Goal: Obtain resource: Download file/media

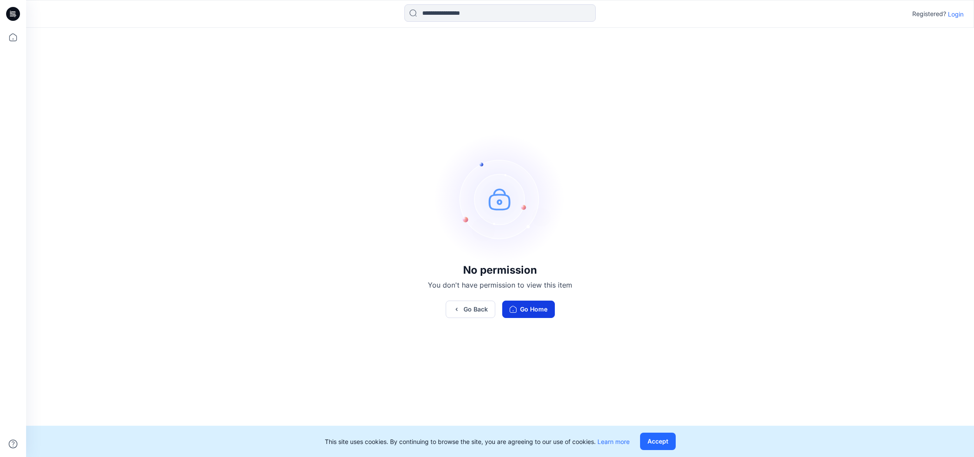
click at [528, 313] on button "Go Home" at bounding box center [528, 309] width 53 height 17
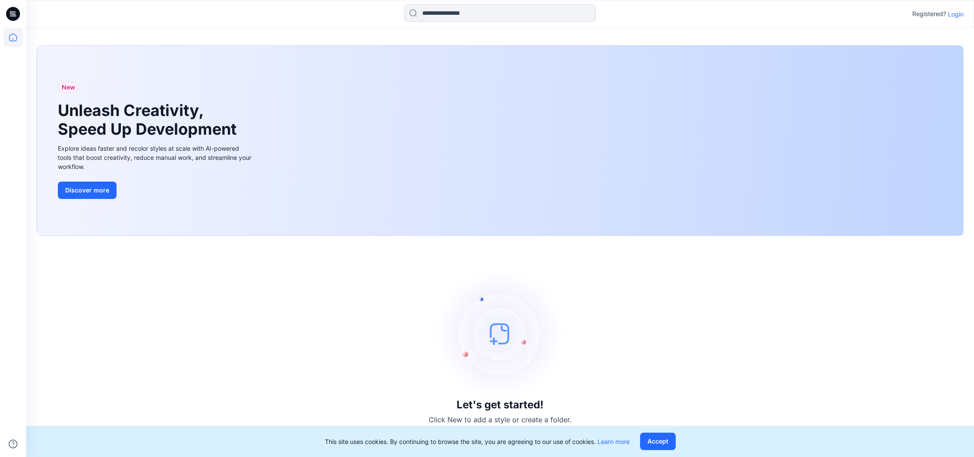
click at [958, 14] on p "Login" at bounding box center [956, 14] width 16 height 9
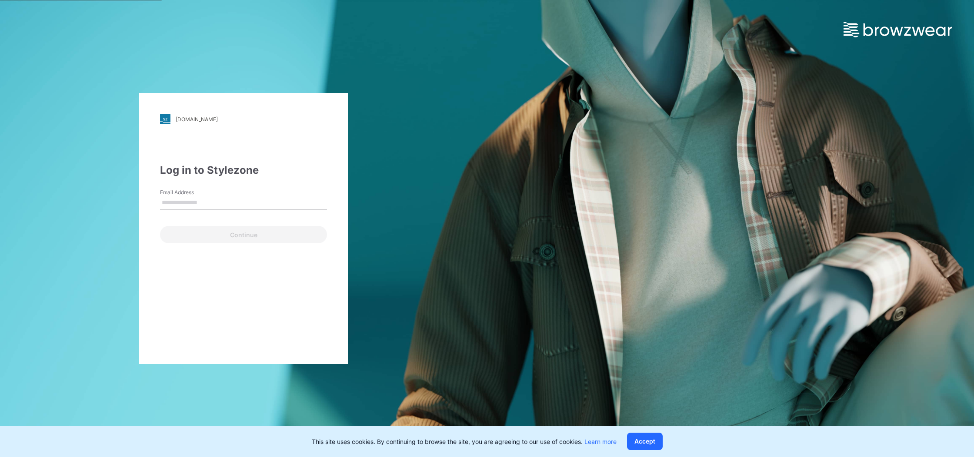
click at [184, 198] on input "Email Address" at bounding box center [243, 203] width 167 height 13
type input "**********"
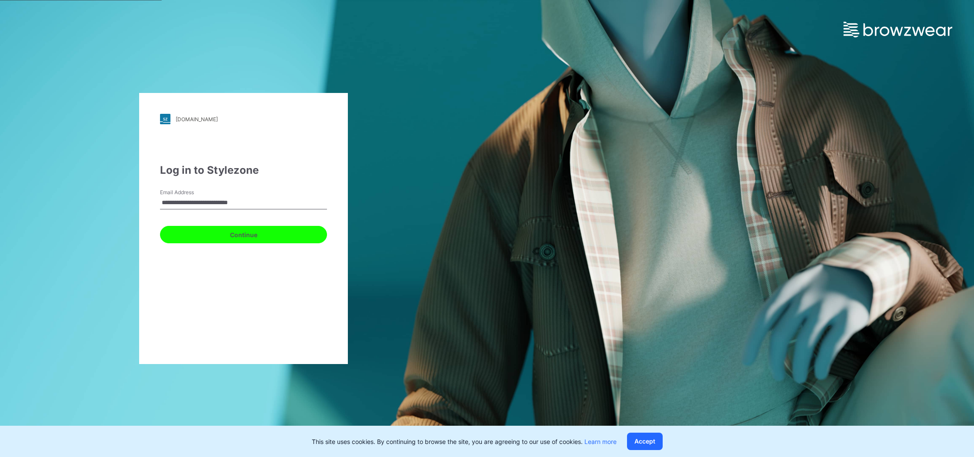
click at [246, 238] on button "Continue" at bounding box center [243, 234] width 167 height 17
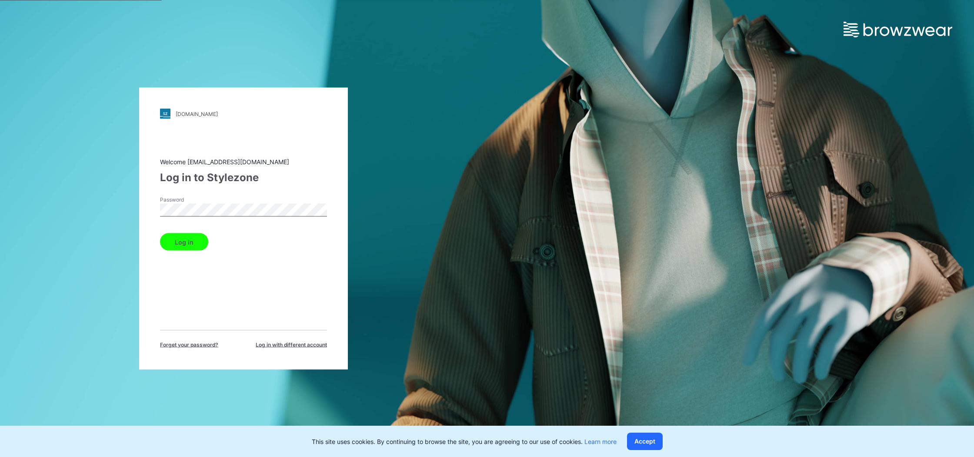
click at [177, 241] on button "Log in" at bounding box center [184, 242] width 48 height 17
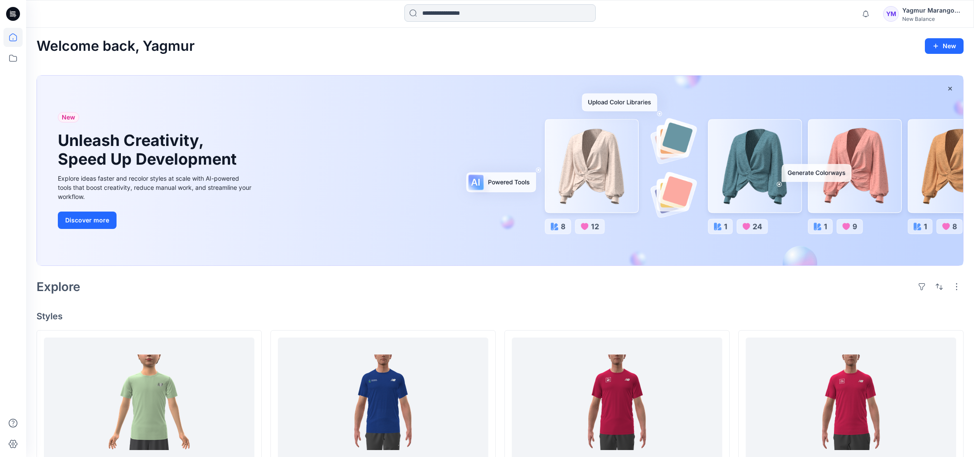
click at [477, 14] on input at bounding box center [499, 12] width 191 height 17
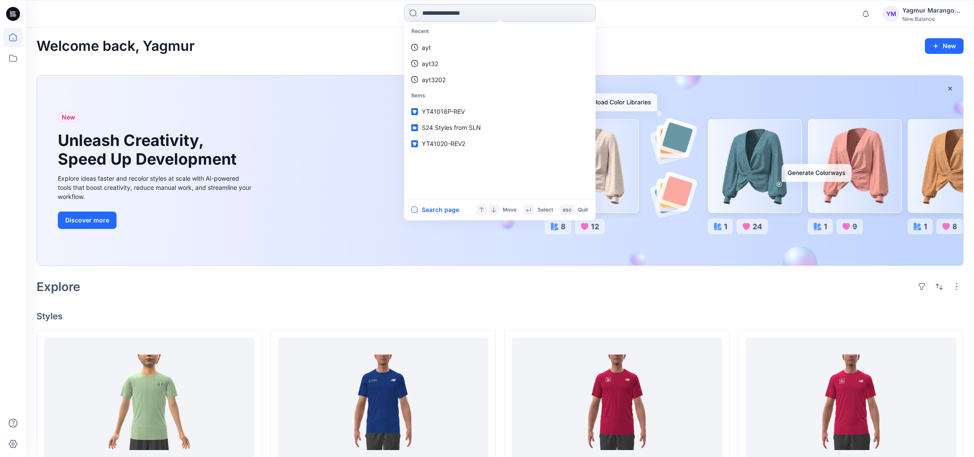
paste input "********"
type input "********"
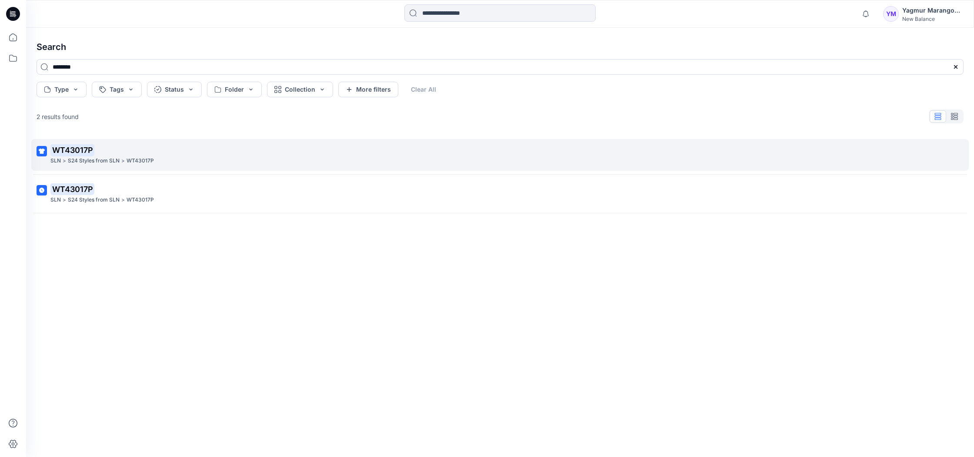
click at [182, 155] on p "WT43017P" at bounding box center [499, 150] width 898 height 12
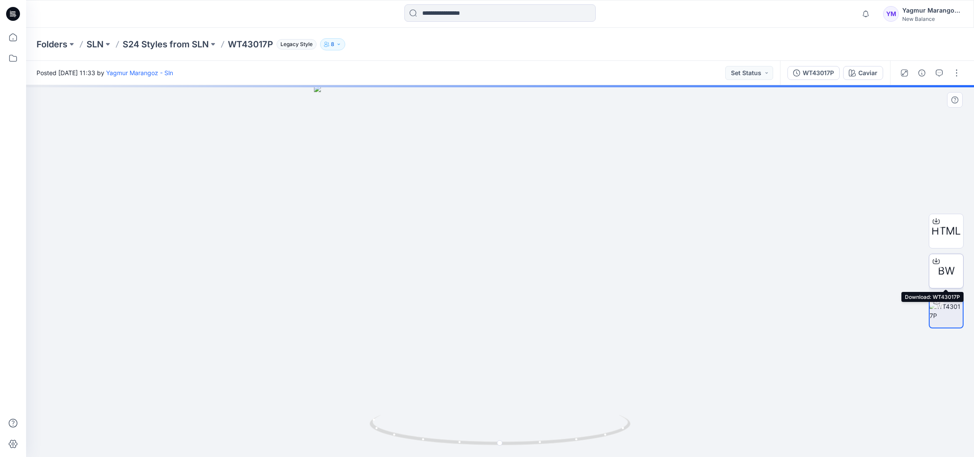
click at [952, 272] on span "BW" at bounding box center [946, 272] width 17 height 16
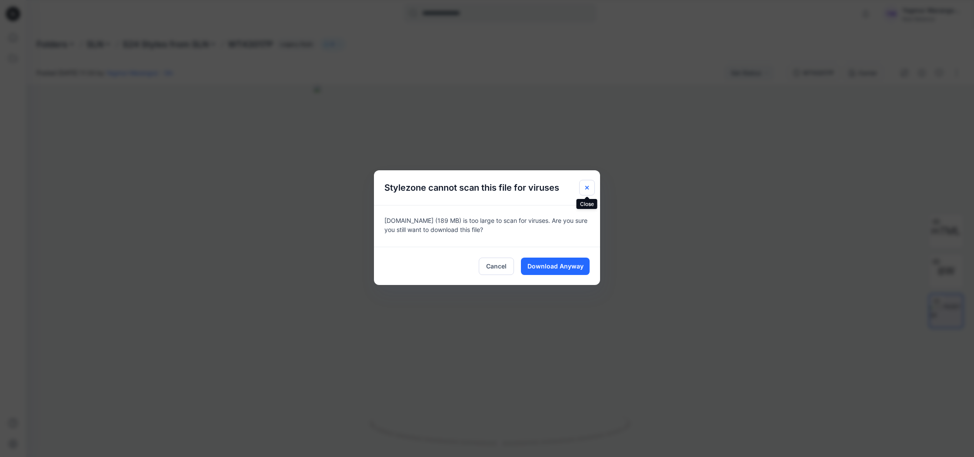
click at [585, 185] on icon "Close" at bounding box center [587, 187] width 7 height 7
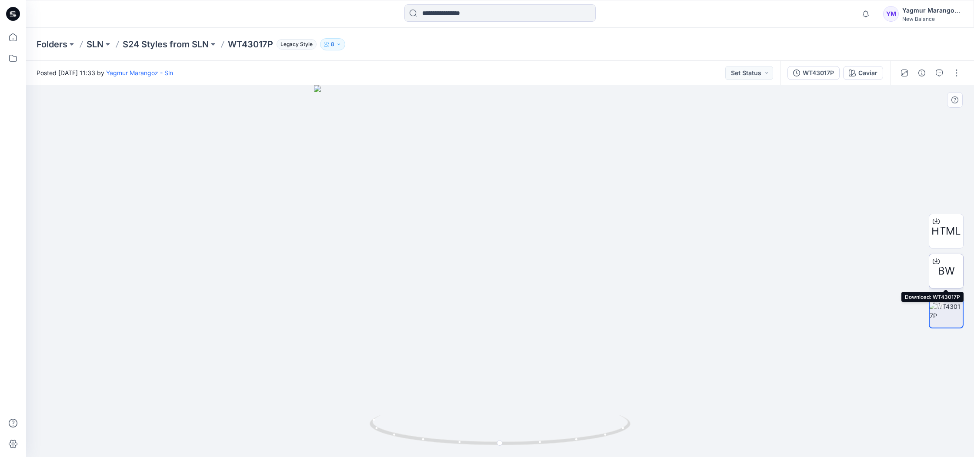
click at [934, 259] on icon at bounding box center [936, 261] width 7 height 7
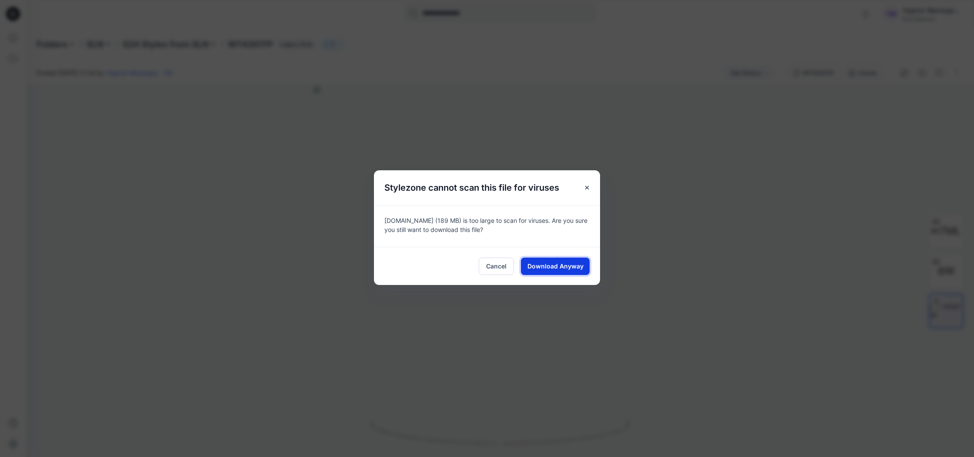
click at [565, 265] on span "Download Anyway" at bounding box center [555, 266] width 56 height 9
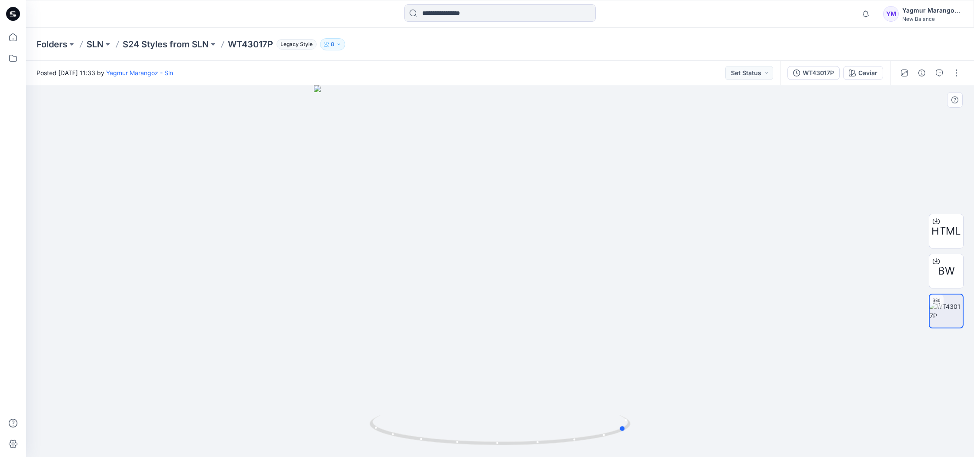
drag, startPoint x: 459, startPoint y: 246, endPoint x: 400, endPoint y: 243, distance: 58.8
click at [400, 243] on div at bounding box center [500, 271] width 948 height 372
drag, startPoint x: 514, startPoint y: 237, endPoint x: 533, endPoint y: 237, distance: 19.6
click at [533, 237] on div at bounding box center [500, 271] width 948 height 372
drag, startPoint x: 562, startPoint y: 268, endPoint x: 629, endPoint y: 265, distance: 67.0
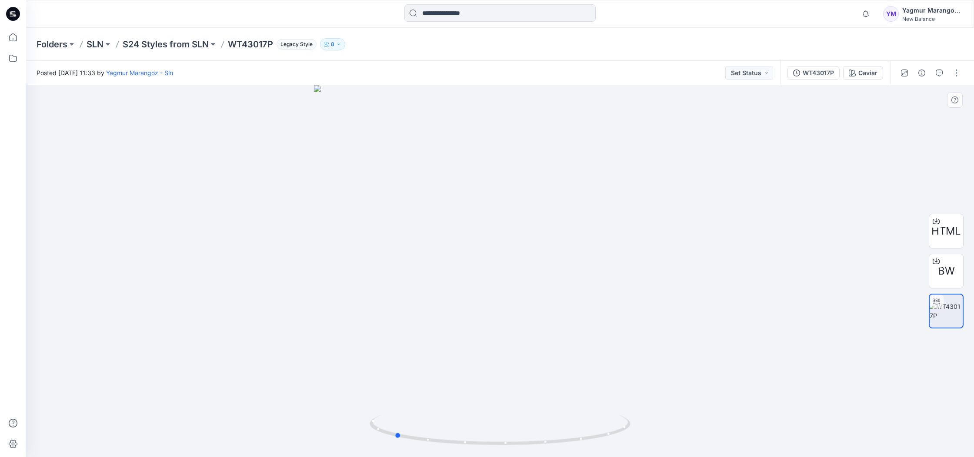
click at [629, 265] on div at bounding box center [500, 271] width 948 height 372
